Goal: Information Seeking & Learning: Learn about a topic

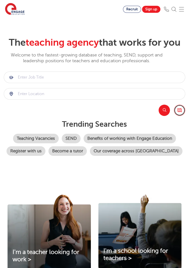
click at [180, 108] on link "Browse all Jobs" at bounding box center [179, 110] width 11 height 11
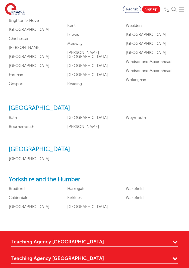
scroll to position [559, 0]
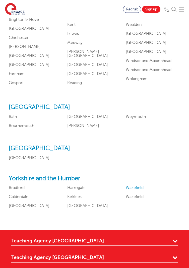
click at [140, 190] on link "Wakefield" at bounding box center [135, 188] width 18 height 5
click at [76, 199] on link "Kirklees" at bounding box center [74, 197] width 14 height 5
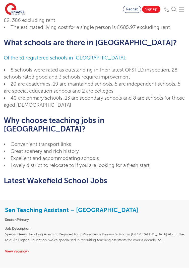
scroll to position [202, 0]
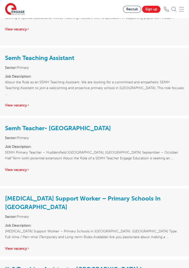
scroll to position [798, 0]
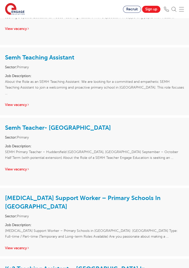
click at [169, 214] on li "Sector: Primary" at bounding box center [94, 217] width 179 height 6
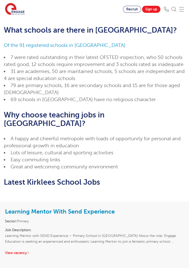
scroll to position [151, 0]
